Goal: Task Accomplishment & Management: Use online tool/utility

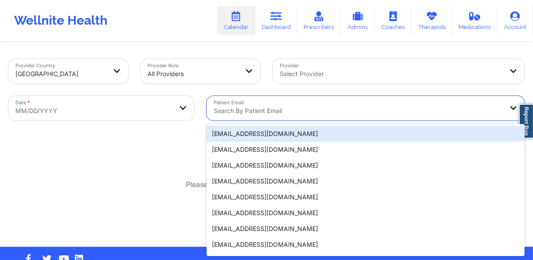
click at [229, 110] on div at bounding box center [358, 111] width 289 height 11
paste input "[EMAIL_ADDRESS][DOMAIN_NAME]"
type input "[EMAIL_ADDRESS][DOMAIN_NAME]"
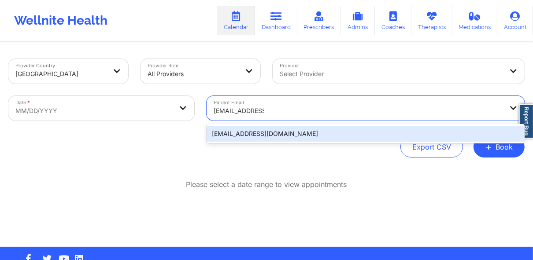
click at [254, 137] on div "[EMAIL_ADDRESS][DOMAIN_NAME]" at bounding box center [365, 134] width 318 height 16
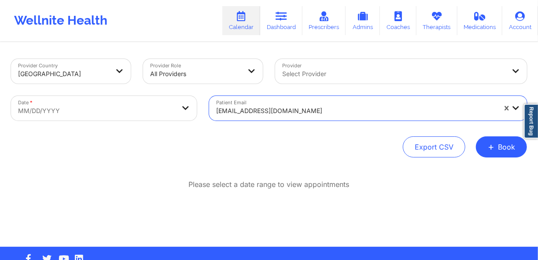
click at [120, 114] on body "Wellnite Health Calendar Dashboard Prescribers Admins Coaches Therapists Medica…" at bounding box center [269, 130] width 538 height 260
select select "2025-8"
select select "2025-9"
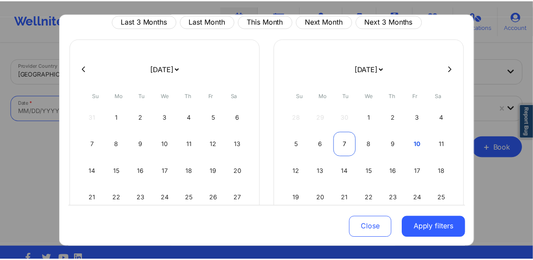
scroll to position [35, 0]
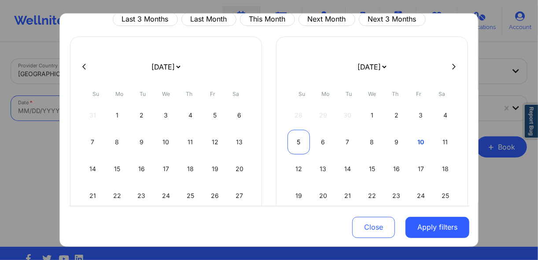
click at [302, 141] on div "5" at bounding box center [298, 142] width 22 height 25
select select "2025-9"
select select "2025-10"
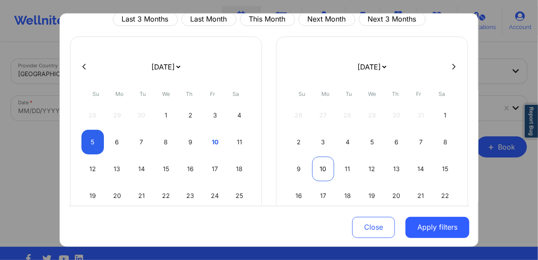
select select "2025-9"
select select "2025-10"
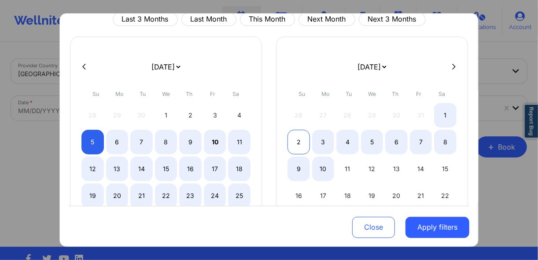
select select "2025-9"
select select "2025-10"
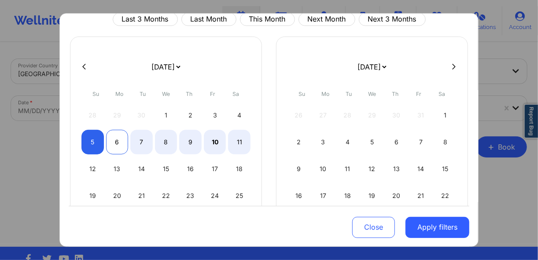
select select "2025-9"
select select "2025-10"
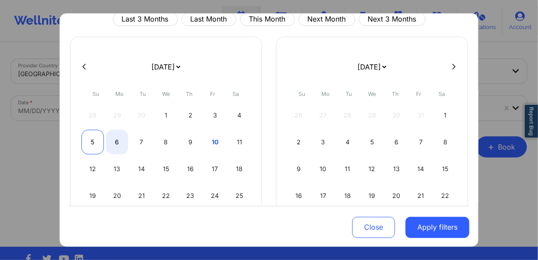
select select "2025-9"
select select "2025-10"
click at [96, 144] on div "5" at bounding box center [92, 142] width 22 height 25
select select "2025-9"
select select "2025-10"
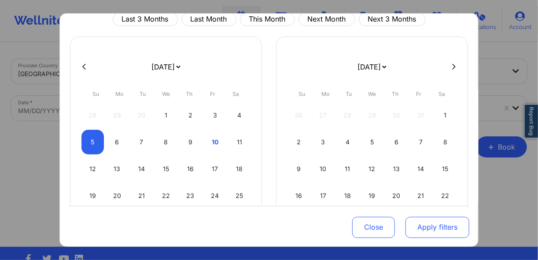
click at [440, 230] on button "Apply filters" at bounding box center [437, 227] width 64 height 21
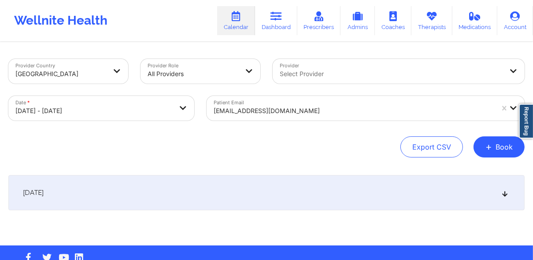
click at [208, 172] on div "Provider Country [GEOGRAPHIC_DATA] Provider Role All Providers Provider Select …" at bounding box center [266, 144] width 528 height 203
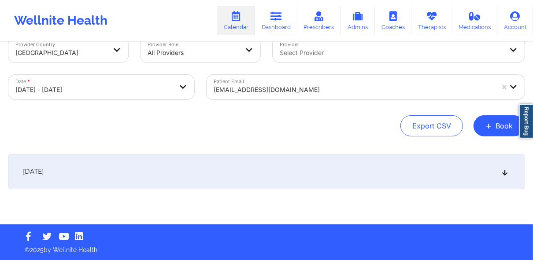
click at [224, 179] on div "[DATE]" at bounding box center [266, 171] width 516 height 35
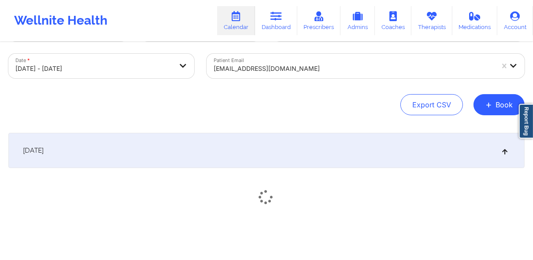
scroll to position [80, 0]
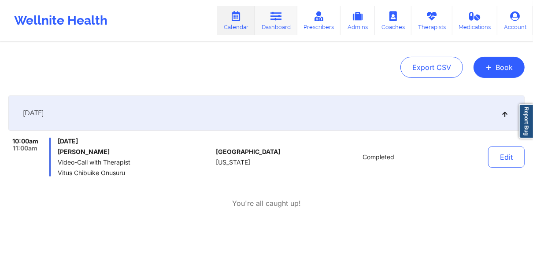
click at [273, 29] on link "Dashboard" at bounding box center [276, 20] width 42 height 29
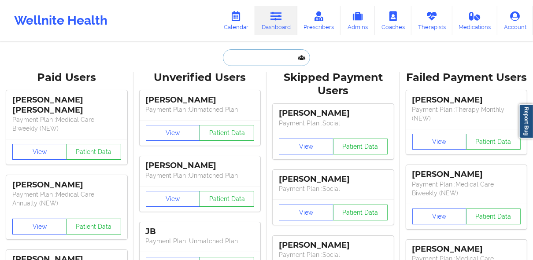
click at [249, 63] on input "text" at bounding box center [266, 57] width 87 height 17
paste input "[PERSON_NAME]"
type input "[PERSON_NAME]"
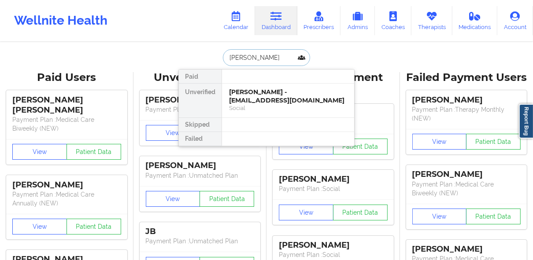
click at [278, 92] on div "[PERSON_NAME] - [EMAIL_ADDRESS][DOMAIN_NAME]" at bounding box center [288, 96] width 118 height 16
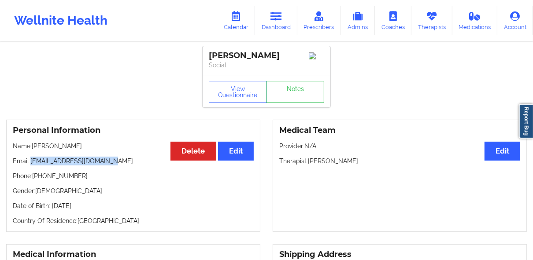
drag, startPoint x: 31, startPoint y: 164, endPoint x: 117, endPoint y: 166, distance: 85.9
click at [117, 166] on p "Email: [EMAIL_ADDRESS][DOMAIN_NAME]" at bounding box center [133, 161] width 241 height 9
copy p "[EMAIL_ADDRESS][DOMAIN_NAME]"
click at [234, 15] on icon at bounding box center [235, 16] width 11 height 10
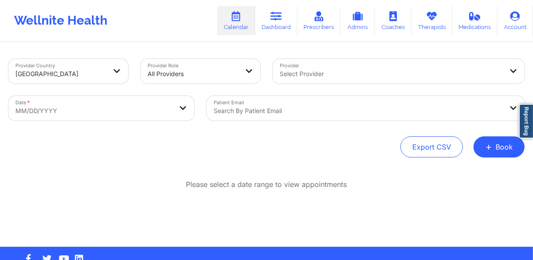
click at [275, 107] on div at bounding box center [358, 111] width 289 height 11
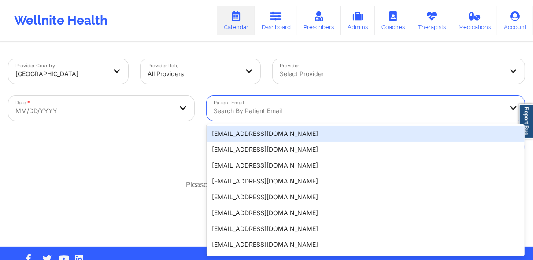
paste input "[EMAIL_ADDRESS][DOMAIN_NAME]"
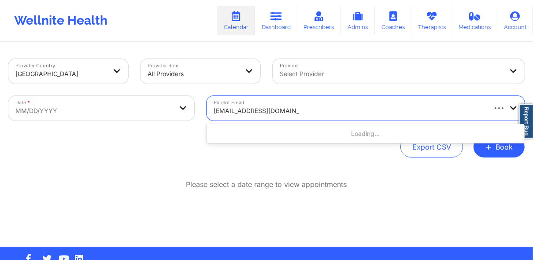
type input "[EMAIL_ADDRESS][DOMAIN_NAME]"
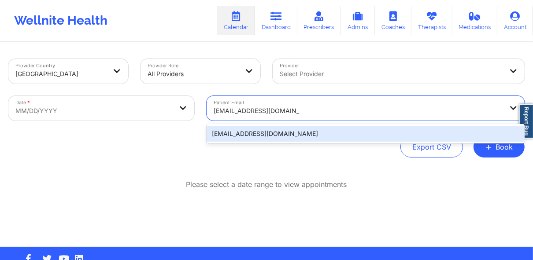
click at [290, 130] on div "[EMAIL_ADDRESS][DOMAIN_NAME]" at bounding box center [365, 134] width 318 height 16
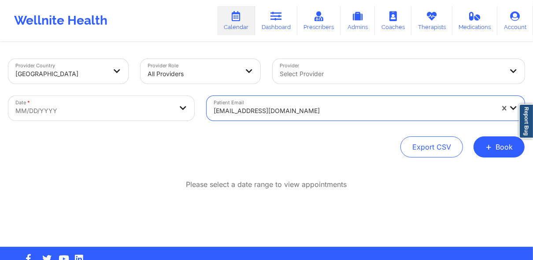
select select "2025-8"
select select "2025-9"
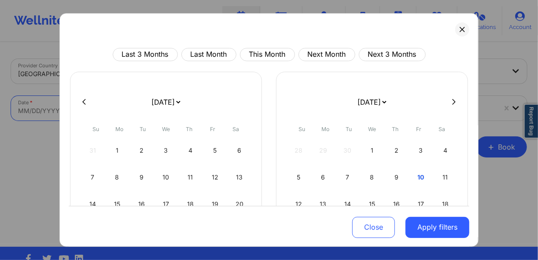
click at [119, 108] on body "Wellnite Health Calendar Dashboard Prescribers Admins Coaches Therapists Medica…" at bounding box center [269, 130] width 538 height 260
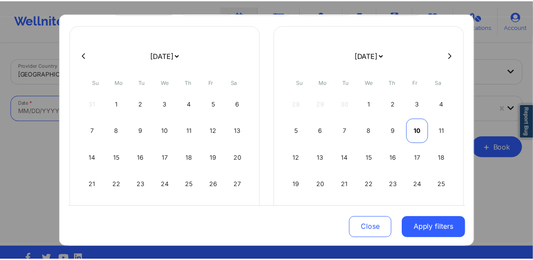
scroll to position [70, 0]
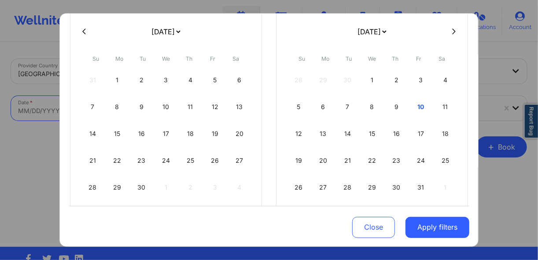
click at [449, 34] on button at bounding box center [453, 31] width 9 height 7
select select "2025-9"
select select "2025-10"
click at [452, 34] on icon at bounding box center [454, 31] width 4 height 7
select select "2025-10"
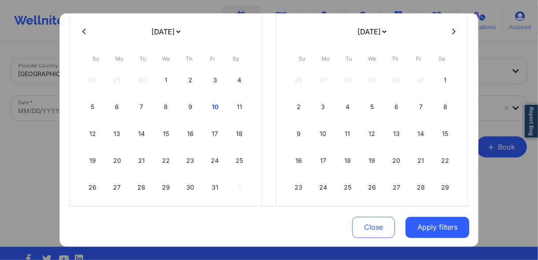
select select "2025-11"
click at [397, 131] on div "18" at bounding box center [396, 134] width 22 height 25
select select "2025-11"
select select "2026-0"
select select "2025-11"
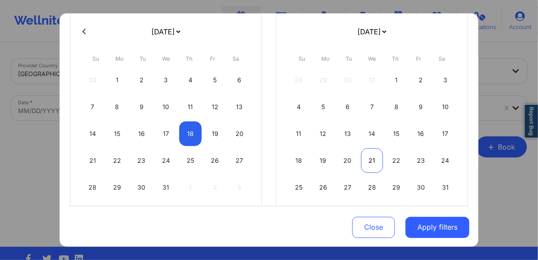
select select "2026-0"
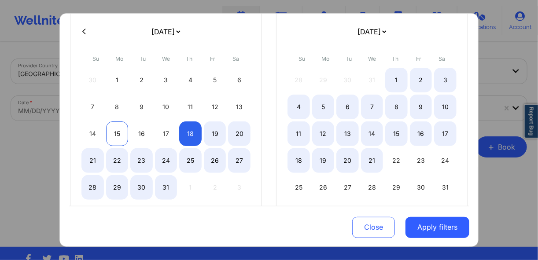
select select "2025-11"
select select "2026-0"
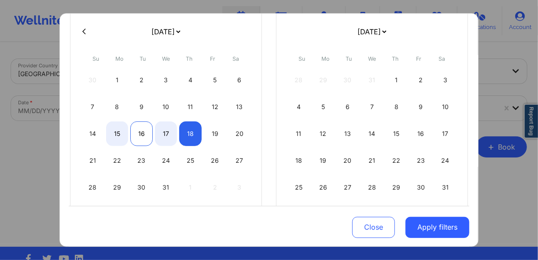
select select "2025-11"
select select "2026-0"
select select "2025-11"
select select "2026-0"
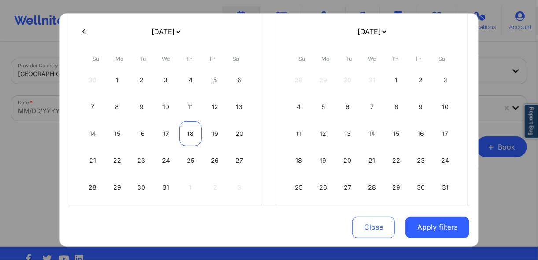
drag, startPoint x: 186, startPoint y: 136, endPoint x: 192, endPoint y: 138, distance: 6.5
click at [187, 136] on div "18" at bounding box center [190, 134] width 22 height 25
select select "2025-11"
select select "2026-0"
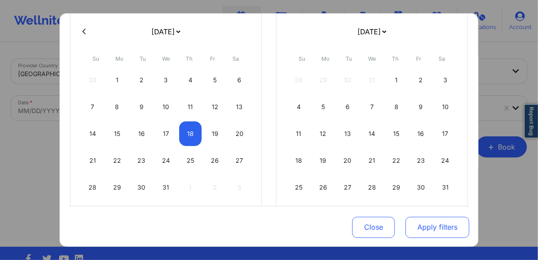
click at [420, 226] on button "Apply filters" at bounding box center [437, 227] width 64 height 21
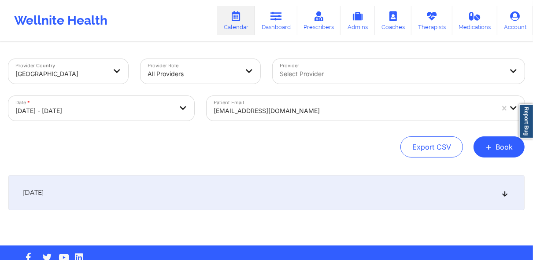
click at [204, 193] on div "[DATE]" at bounding box center [266, 192] width 516 height 35
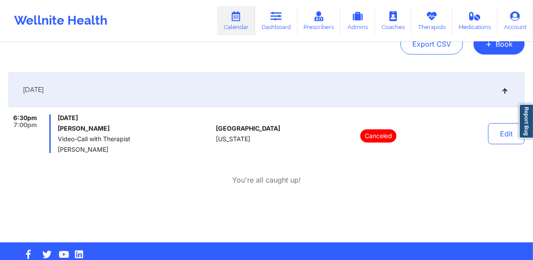
scroll to position [106, 0]
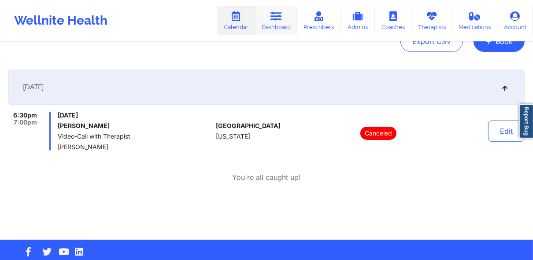
click at [272, 31] on link "Dashboard" at bounding box center [276, 20] width 42 height 29
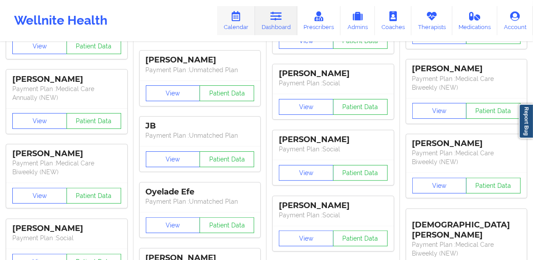
click at [246, 27] on link "Calendar" at bounding box center [236, 20] width 38 height 29
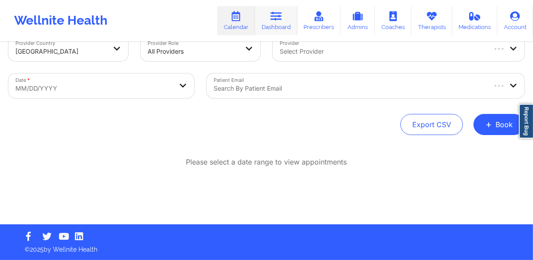
drag, startPoint x: 266, startPoint y: 28, endPoint x: 272, endPoint y: 29, distance: 6.7
click at [267, 28] on link "Dashboard" at bounding box center [276, 20] width 42 height 29
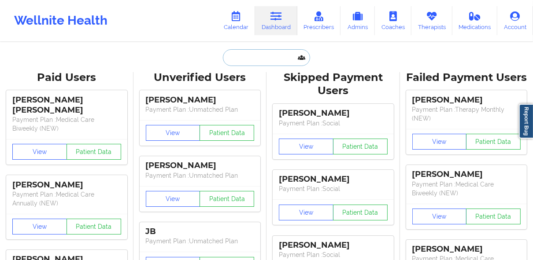
click at [250, 57] on input "text" at bounding box center [266, 57] width 87 height 17
paste input "[PERSON_NAME]"
type input "[PERSON_NAME]"
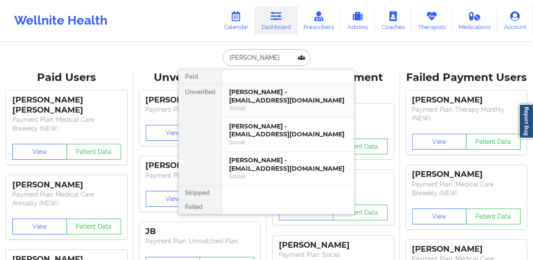
click at [259, 101] on div "[PERSON_NAME] - [EMAIL_ADDRESS][DOMAIN_NAME]" at bounding box center [288, 96] width 118 height 16
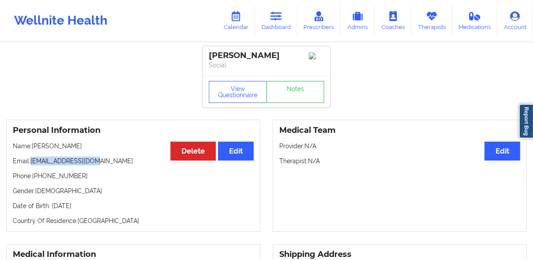
drag, startPoint x: 32, startPoint y: 164, endPoint x: 112, endPoint y: 162, distance: 80.2
click at [112, 162] on p "Email: [EMAIL_ADDRESS][DOMAIN_NAME]" at bounding box center [133, 161] width 241 height 9
copy p "[EMAIL_ADDRESS][DOMAIN_NAME]"
click at [237, 9] on link "Calendar" at bounding box center [236, 20] width 38 height 29
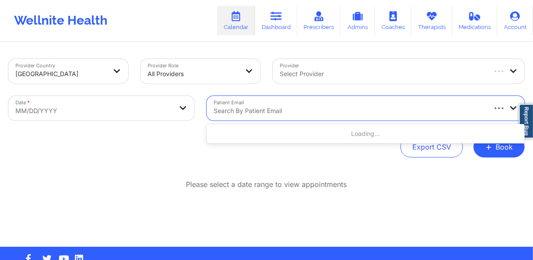
click at [245, 114] on div at bounding box center [349, 111] width 271 height 11
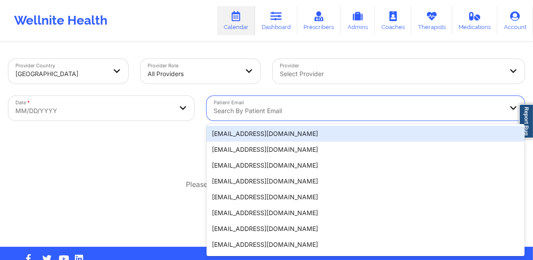
paste input "[EMAIL_ADDRESS][DOMAIN_NAME]"
type input "[EMAIL_ADDRESS]@[DOMAIN_NAME]"
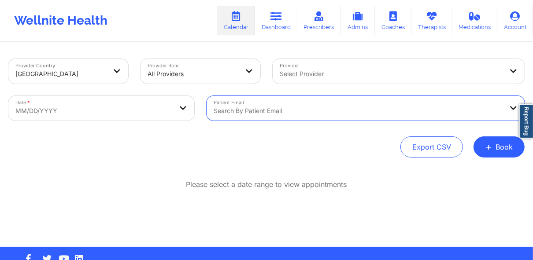
click at [348, 110] on div at bounding box center [358, 111] width 289 height 11
click at [324, 110] on div at bounding box center [358, 111] width 289 height 11
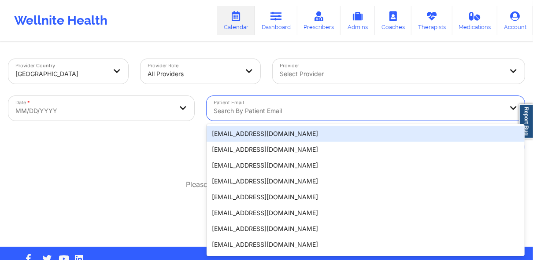
paste input "[EMAIL_ADDRESS][DOMAIN_NAME]"
type input "[EMAIL_ADDRESS][DOMAIN_NAME]"
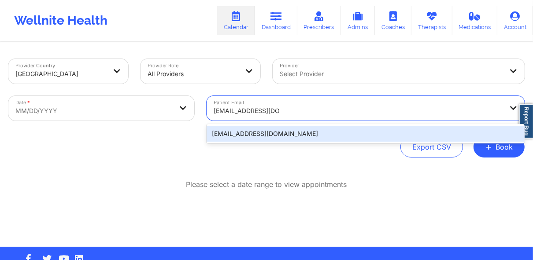
click at [275, 133] on div "[EMAIL_ADDRESS][DOMAIN_NAME]" at bounding box center [365, 134] width 318 height 16
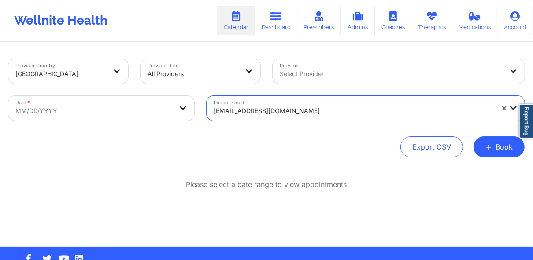
click at [131, 117] on body "Wellnite Health Calendar Dashboard Prescribers Admins Coaches Therapists Medica…" at bounding box center [266, 130] width 533 height 260
select select "2025-8"
select select "2025-9"
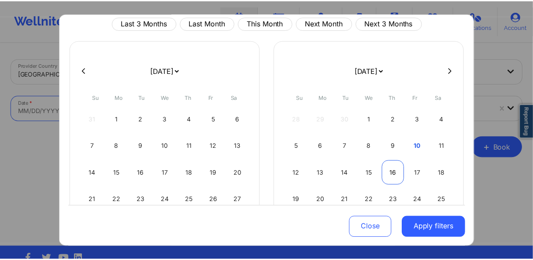
scroll to position [35, 0]
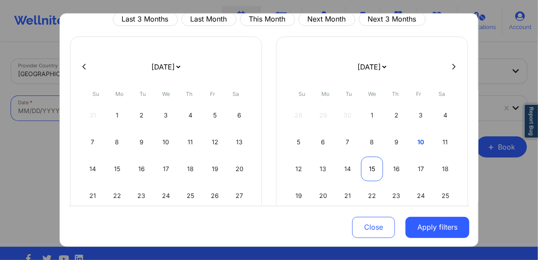
click at [368, 169] on div "15" at bounding box center [372, 169] width 22 height 25
select select "2025-9"
select select "2025-10"
select select "2025-9"
select select "2025-10"
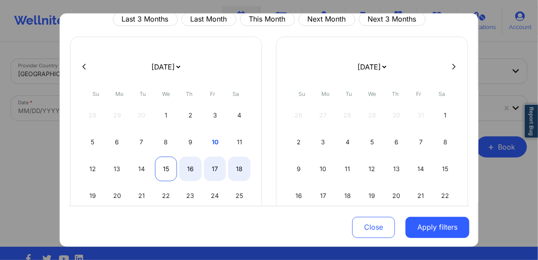
select select "2025-9"
select select "2025-10"
click at [167, 167] on div "15" at bounding box center [166, 169] width 22 height 25
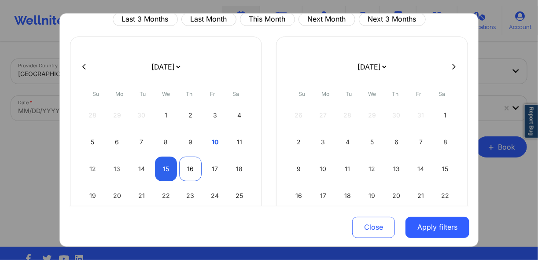
select select "2025-9"
select select "2025-10"
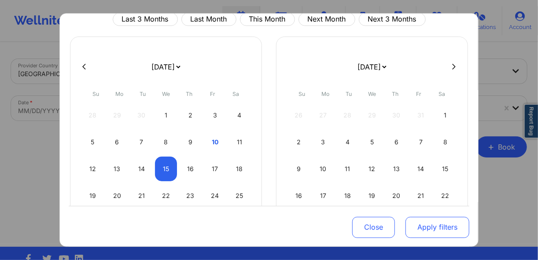
click at [426, 227] on button "Apply filters" at bounding box center [437, 227] width 64 height 21
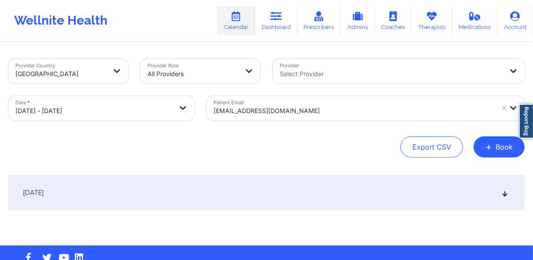
click at [155, 188] on div "[DATE]" at bounding box center [266, 192] width 516 height 35
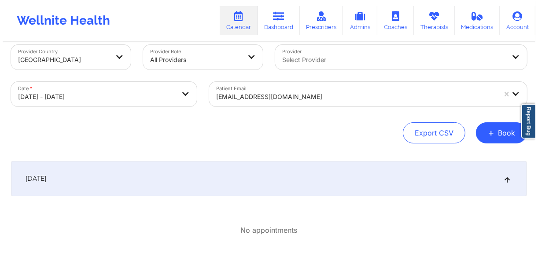
scroll to position [0, 0]
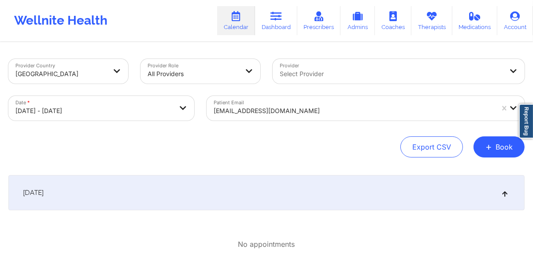
click at [112, 117] on body "Wellnite Health Calendar Dashboard Prescribers Admins Coaches Therapists Medica…" at bounding box center [266, 130] width 533 height 260
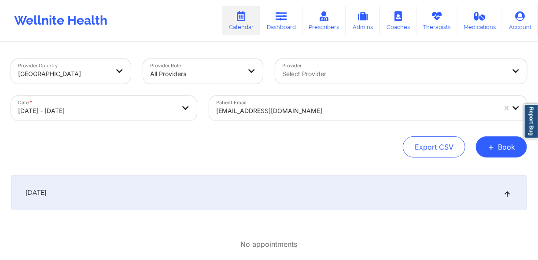
select select "2025-9"
select select "2025-10"
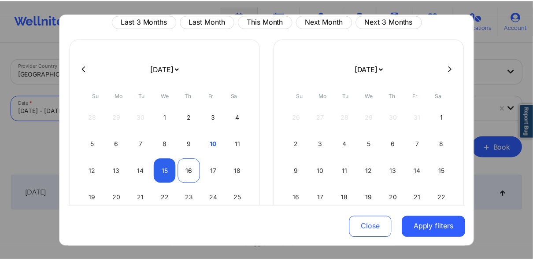
scroll to position [35, 0]
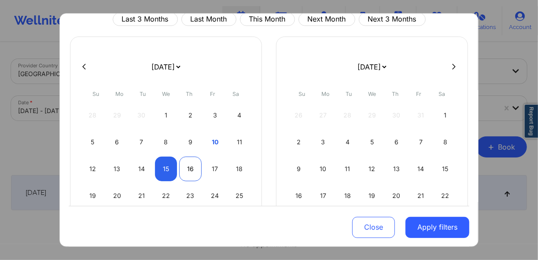
click at [188, 168] on div "16" at bounding box center [190, 169] width 22 height 25
select select "2025-9"
select select "2025-10"
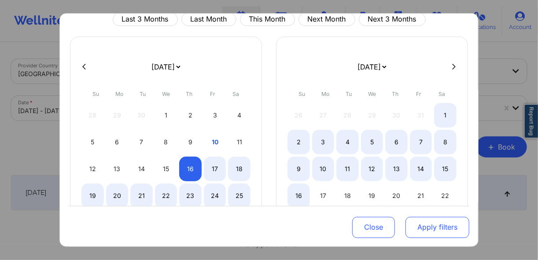
select select "2025-9"
select select "2025-10"
click at [415, 229] on button "Apply filters" at bounding box center [437, 227] width 64 height 21
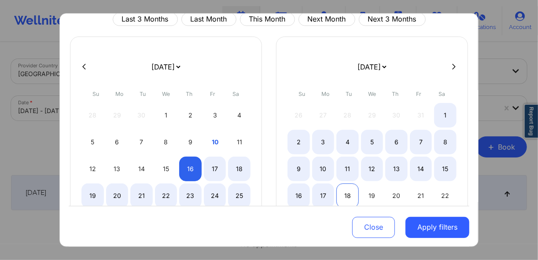
select select "2025-9"
select select "2025-10"
select select "2025-9"
select select "2025-10"
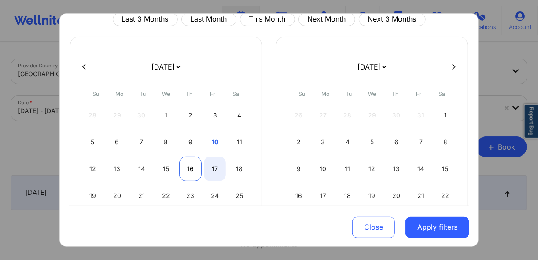
select select "2025-9"
select select "2025-10"
click at [194, 169] on div "16" at bounding box center [190, 169] width 22 height 25
select select "2025-9"
select select "2025-10"
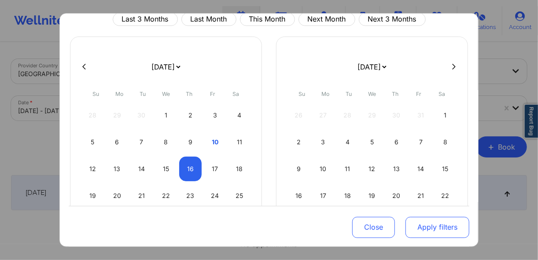
click at [431, 232] on button "Apply filters" at bounding box center [437, 227] width 64 height 21
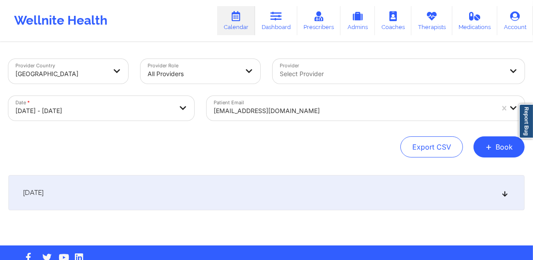
click at [242, 191] on div "[DATE]" at bounding box center [266, 192] width 516 height 35
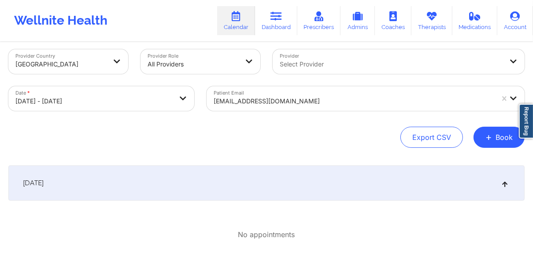
scroll to position [0, 0]
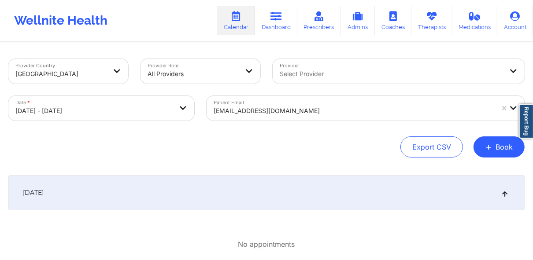
click at [124, 114] on body "Wellnite Health Calendar Dashboard Prescribers Admins Coaches Therapists Medica…" at bounding box center [266, 130] width 533 height 260
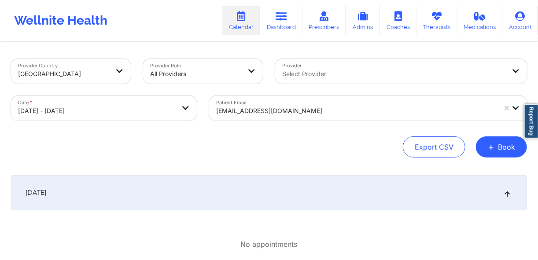
select select "2025-9"
select select "2025-10"
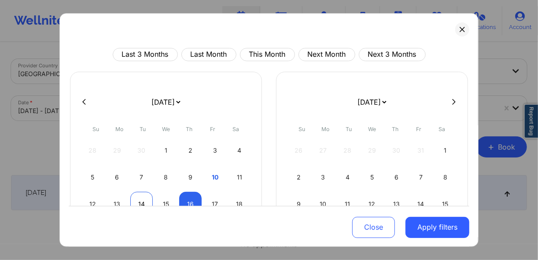
click at [142, 199] on div "14" at bounding box center [141, 204] width 22 height 25
select select "2025-9"
select select "2025-10"
select select "2025-9"
select select "2025-10"
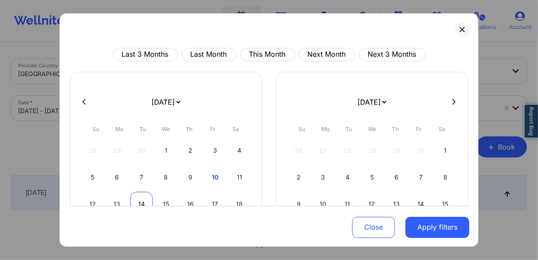
click at [143, 202] on div "14" at bounding box center [141, 204] width 22 height 25
select select "2025-9"
select select "2025-10"
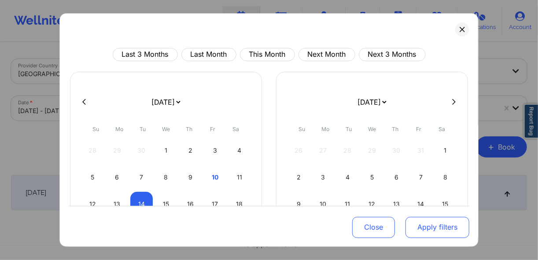
click at [420, 229] on button "Apply filters" at bounding box center [437, 227] width 64 height 21
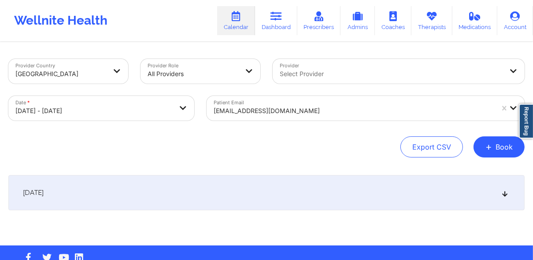
click at [320, 197] on div "[DATE]" at bounding box center [266, 192] width 516 height 35
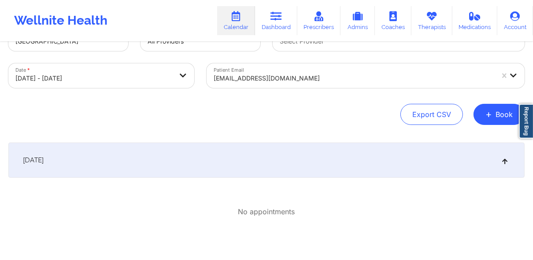
scroll to position [35, 0]
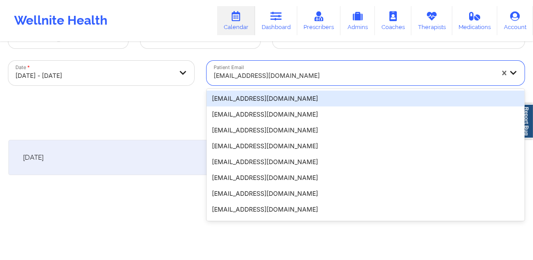
drag, startPoint x: 287, startPoint y: 76, endPoint x: 197, endPoint y: 77, distance: 89.8
click at [192, 77] on div "Provider Country [GEOGRAPHIC_DATA] Provider Role All Providers Provider Select …" at bounding box center [266, 55] width 528 height 74
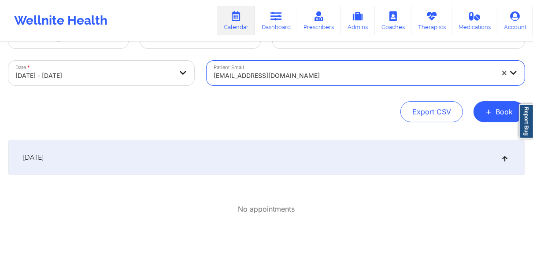
drag, startPoint x: 280, startPoint y: 75, endPoint x: 205, endPoint y: 75, distance: 75.3
click at [205, 75] on div "Patient Email [EMAIL_ADDRESS][DOMAIN_NAME]" at bounding box center [365, 73] width 330 height 37
click at [282, 29] on link "Dashboard" at bounding box center [276, 20] width 42 height 29
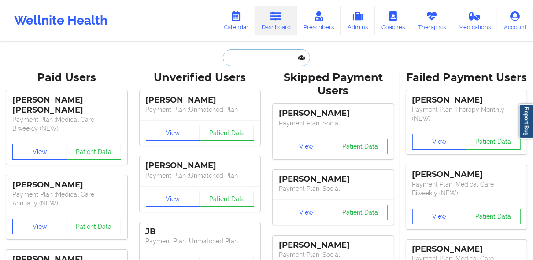
click at [262, 60] on input "text" at bounding box center [266, 57] width 87 height 17
paste input "[PERSON_NAME]"
type input "[PERSON_NAME]"
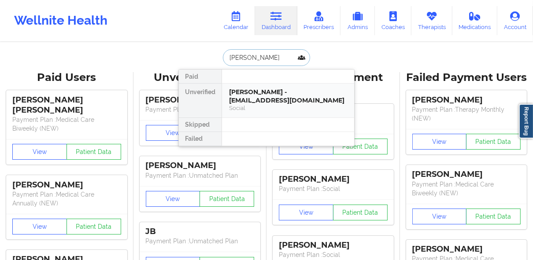
click at [263, 103] on div "[PERSON_NAME] - [EMAIL_ADDRESS][DOMAIN_NAME]" at bounding box center [288, 96] width 118 height 16
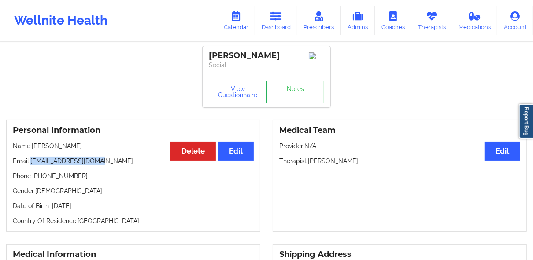
drag, startPoint x: 32, startPoint y: 162, endPoint x: 106, endPoint y: 165, distance: 74.4
click at [106, 165] on p "Email: [EMAIL_ADDRESS][DOMAIN_NAME]" at bounding box center [133, 161] width 241 height 9
copy p "[EMAIL_ADDRESS][DOMAIN_NAME]"
click at [232, 25] on link "Calendar" at bounding box center [236, 20] width 38 height 29
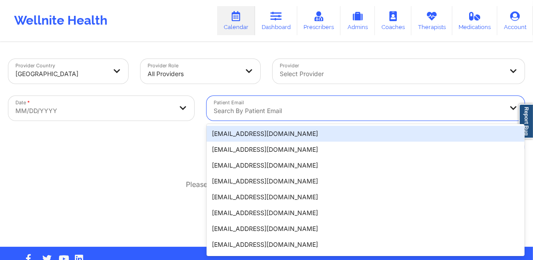
click at [249, 112] on div at bounding box center [358, 111] width 289 height 11
paste input "[EMAIL_ADDRESS][DOMAIN_NAME]"
type input "[EMAIL_ADDRESS][DOMAIN_NAME]"
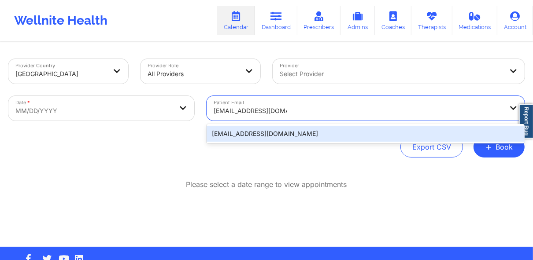
click at [254, 136] on div "[EMAIL_ADDRESS][DOMAIN_NAME]" at bounding box center [365, 134] width 318 height 16
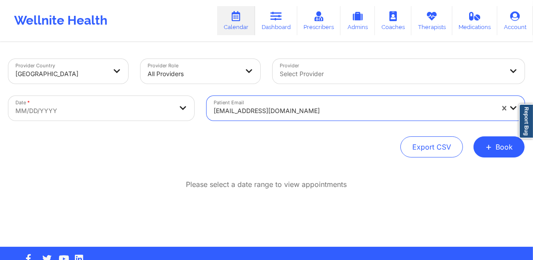
click at [30, 103] on body "Wellnite Health Calendar Dashboard Prescribers Admins Coaches Therapists Medica…" at bounding box center [266, 130] width 533 height 260
select select "2025-8"
select select "2025-9"
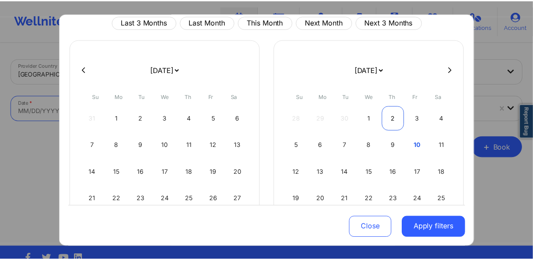
scroll to position [35, 0]
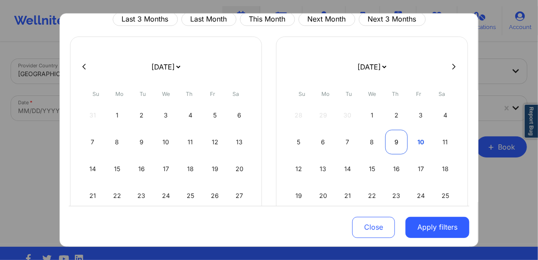
click at [391, 149] on div "9" at bounding box center [396, 142] width 22 height 25
select select "2025-9"
select select "2025-10"
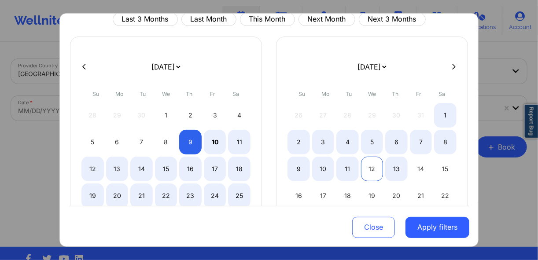
select select "2025-9"
select select "2025-10"
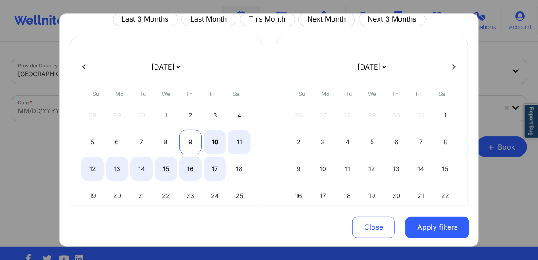
select select "2025-9"
select select "2025-10"
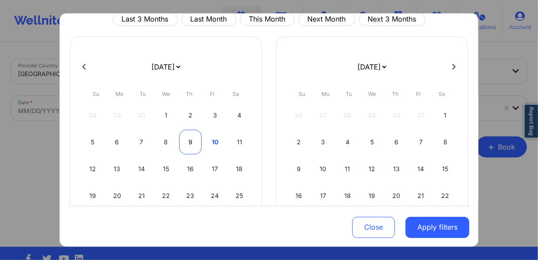
click at [190, 145] on div "9" at bounding box center [190, 142] width 22 height 25
select select "2025-9"
select select "2025-10"
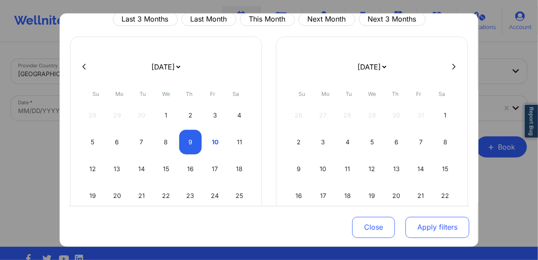
click at [427, 231] on button "Apply filters" at bounding box center [437, 227] width 64 height 21
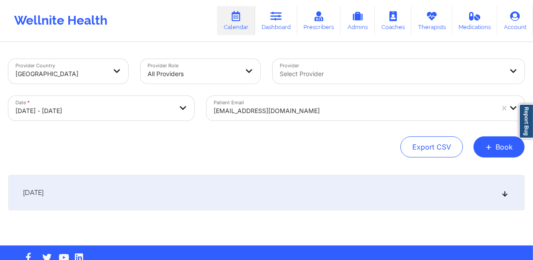
click at [170, 195] on div "[DATE]" at bounding box center [266, 192] width 516 height 35
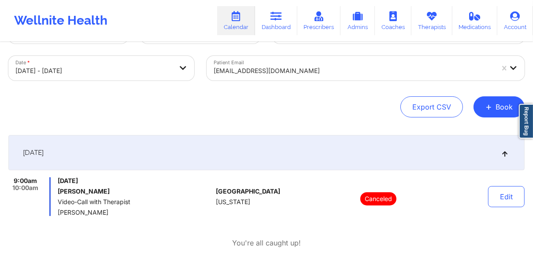
scroll to position [70, 0]
